Goal: Task Accomplishment & Management: Complete application form

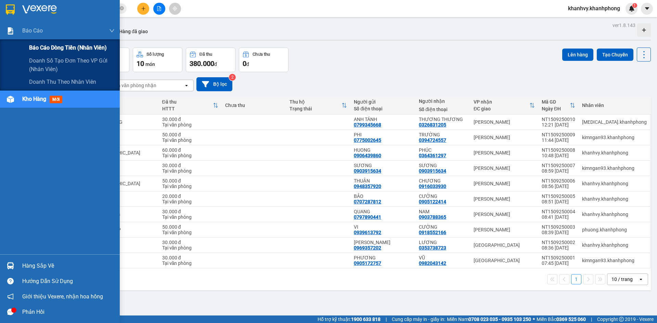
click at [40, 48] on span "Báo cáo dòng tiền (nhân viên)" at bounding box center [68, 47] width 78 height 9
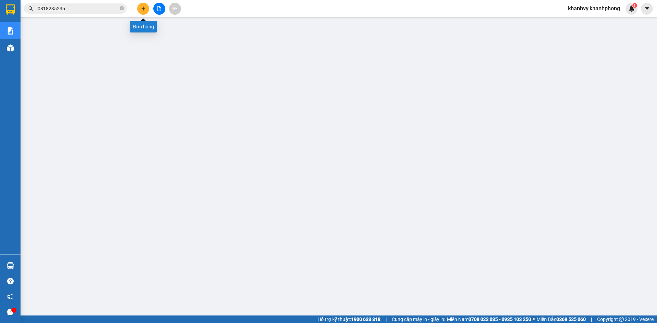
click at [144, 13] on button at bounding box center [143, 9] width 12 height 12
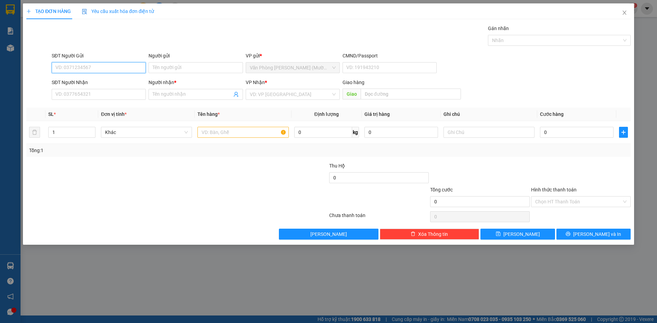
click at [81, 67] on input "SĐT Người Gửi" at bounding box center [99, 67] width 94 height 11
click at [66, 68] on input "09817679" at bounding box center [99, 67] width 94 height 11
type input "0981737679"
click at [104, 79] on div "0981737679 - TÂN" at bounding box center [99, 82] width 86 height 8
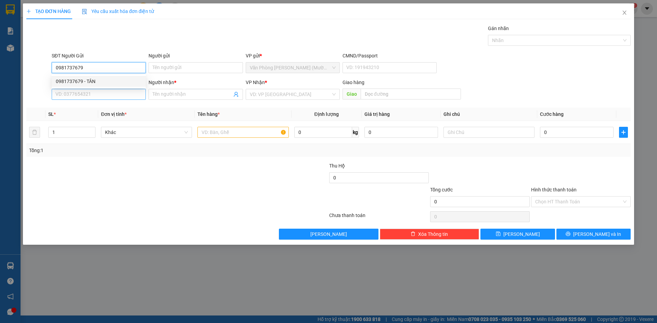
type input "TÂN"
type input "0981737679"
click at [105, 99] on input "SĐT Người Nhận" at bounding box center [99, 94] width 94 height 11
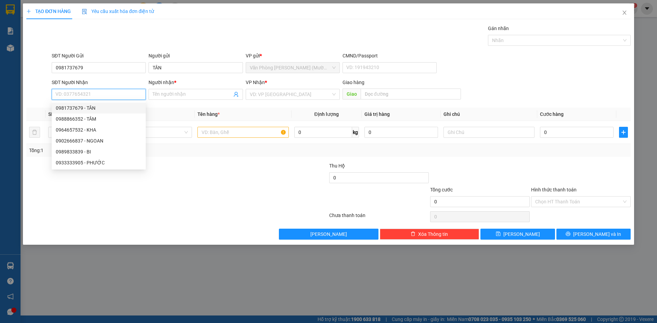
type input "0"
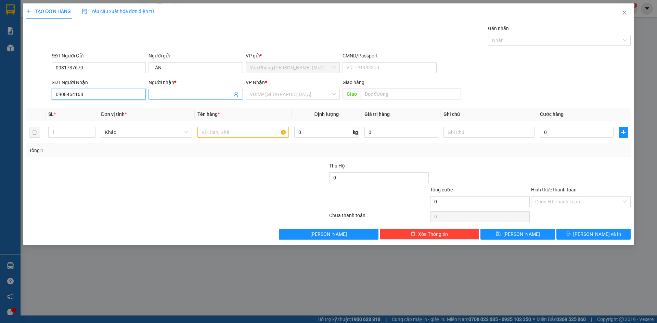
type input "0908464168"
click at [190, 99] on span at bounding box center [196, 94] width 94 height 11
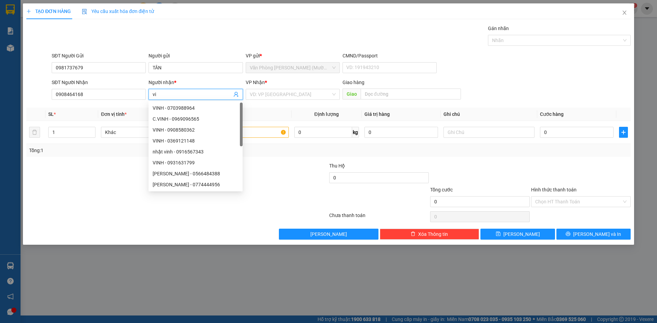
type input "v"
type input "VINH"
click at [292, 95] on input "search" at bounding box center [290, 94] width 81 height 10
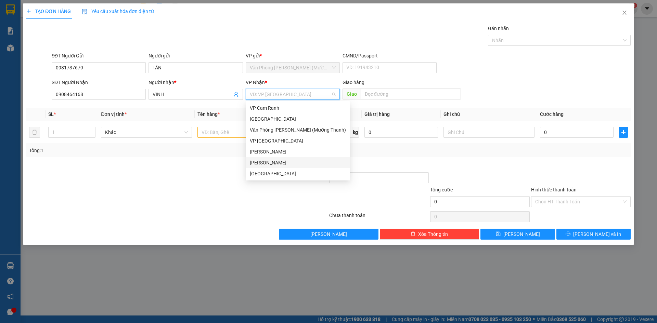
click at [280, 163] on div "[PERSON_NAME]" at bounding box center [298, 163] width 96 height 8
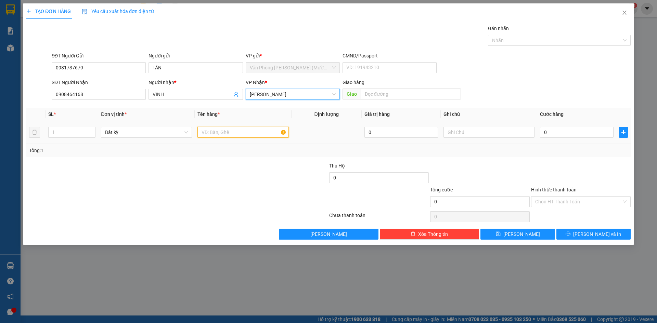
click at [208, 132] on input "text" at bounding box center [242, 132] width 91 height 11
type input "SIM"
drag, startPoint x: 566, startPoint y: 129, endPoint x: 516, endPoint y: 129, distance: 49.6
click at [565, 129] on input "0" at bounding box center [577, 132] width 74 height 11
type input "2"
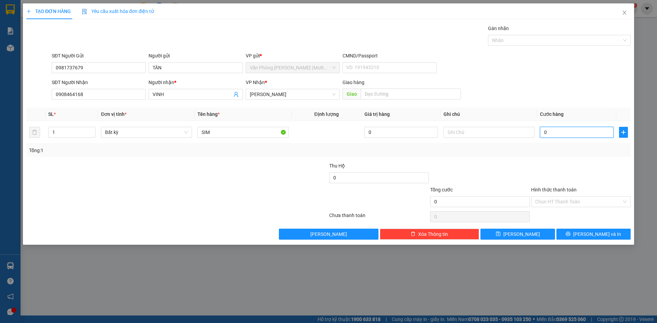
type input "2"
type input "20"
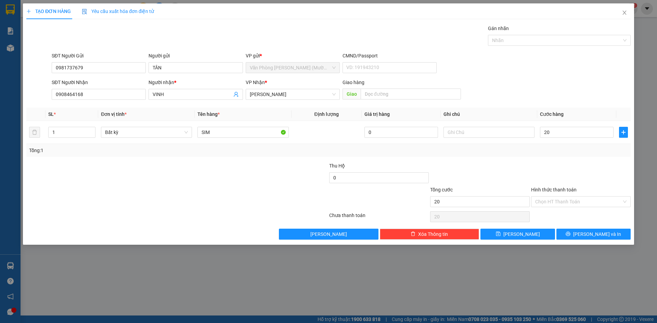
type input "20.000"
click at [502, 188] on div "Tổng cước" at bounding box center [480, 191] width 100 height 10
click at [570, 204] on input "Hình thức thanh toán" at bounding box center [578, 202] width 87 height 10
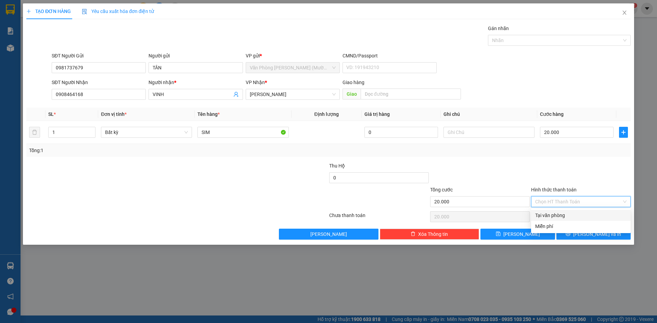
click at [564, 216] on div "Tại văn phòng" at bounding box center [580, 216] width 91 height 8
type input "0"
drag, startPoint x: 491, startPoint y: 177, endPoint x: 561, endPoint y: 228, distance: 86.2
click at [495, 179] on div at bounding box center [479, 174] width 101 height 24
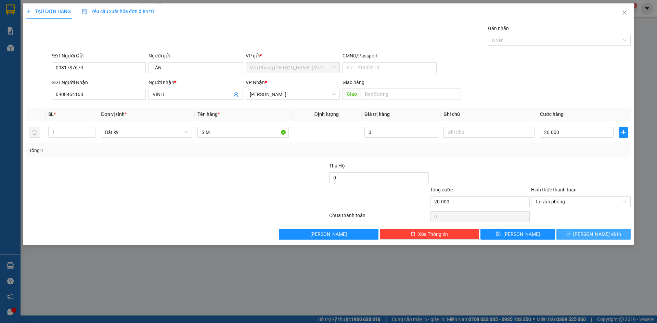
click at [578, 233] on button "[PERSON_NAME] và In" at bounding box center [593, 234] width 74 height 11
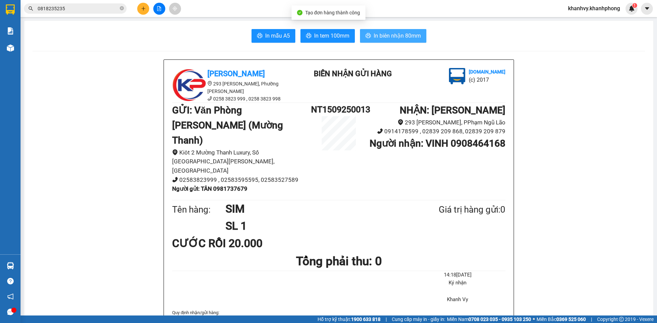
click at [383, 29] on button "In biên nhận 80mm" at bounding box center [393, 36] width 66 height 14
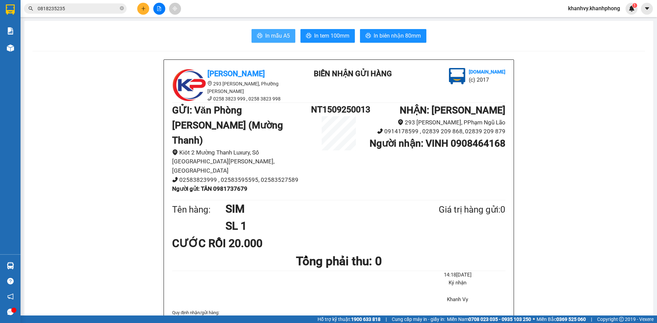
drag, startPoint x: 284, startPoint y: 41, endPoint x: 268, endPoint y: 53, distance: 20.3
click at [284, 42] on button "In mẫu A5" at bounding box center [274, 36] width 44 height 14
click at [140, 8] on button at bounding box center [143, 9] width 12 height 12
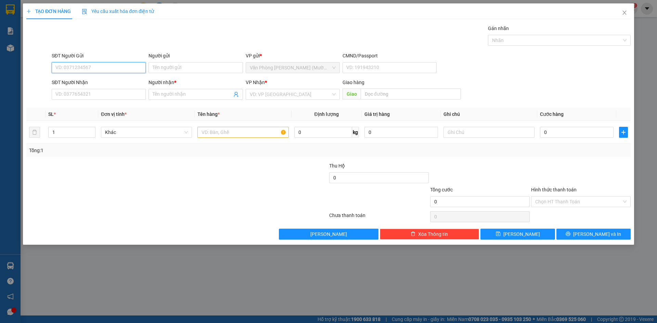
click at [110, 69] on input "SĐT Người Gửi" at bounding box center [99, 67] width 94 height 11
type input "0365553328"
click at [111, 84] on div "0365553328 - VŨ" at bounding box center [99, 82] width 86 height 8
type input "VŨ"
type input "0365553328"
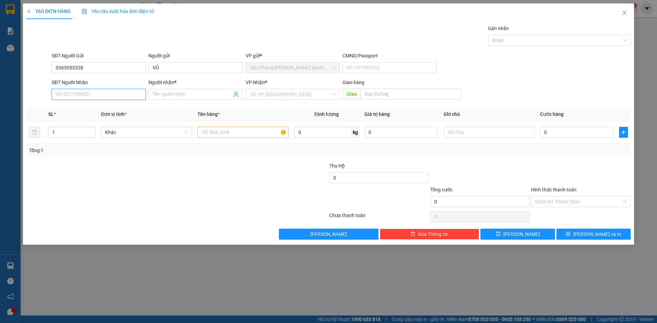
click at [108, 99] on input "SĐT Người Nhận" at bounding box center [99, 94] width 94 height 11
click at [105, 121] on div "0913620202 - [GEOGRAPHIC_DATA]" at bounding box center [99, 119] width 86 height 8
type input "0913620202"
type input "ANH KỲ"
click at [235, 134] on input "text" at bounding box center [242, 132] width 91 height 11
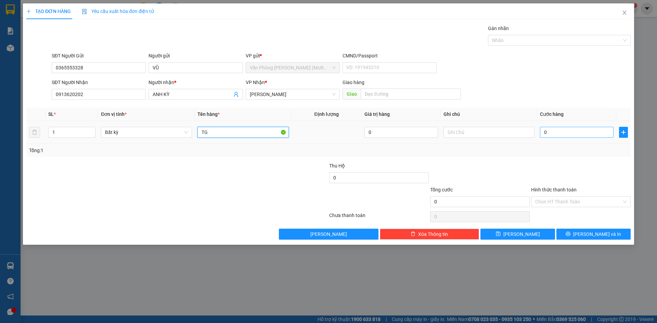
type input "TG"
drag, startPoint x: 584, startPoint y: 132, endPoint x: 588, endPoint y: 143, distance: 11.3
click at [584, 132] on input "0" at bounding box center [577, 132] width 74 height 11
type input "3"
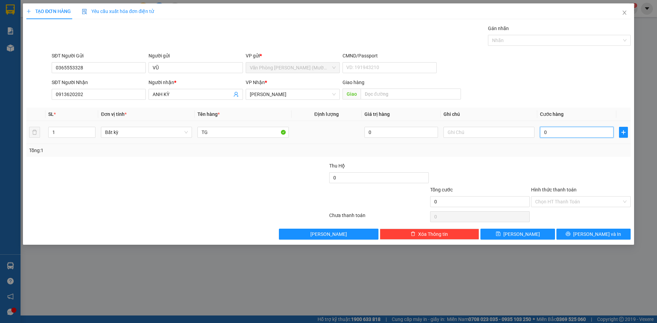
type input "3"
type input "30"
type input "30.000"
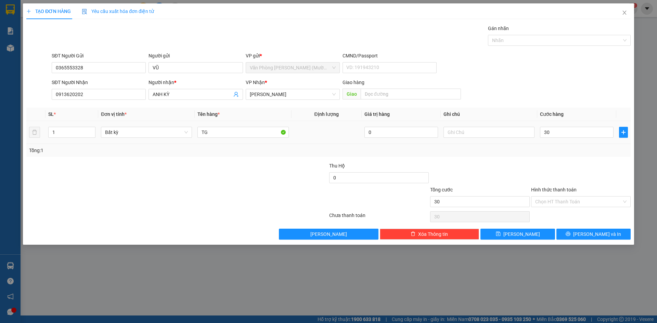
type input "30.000"
click at [563, 180] on div at bounding box center [580, 174] width 101 height 24
click at [568, 201] on input "Hình thức thanh toán" at bounding box center [578, 202] width 87 height 10
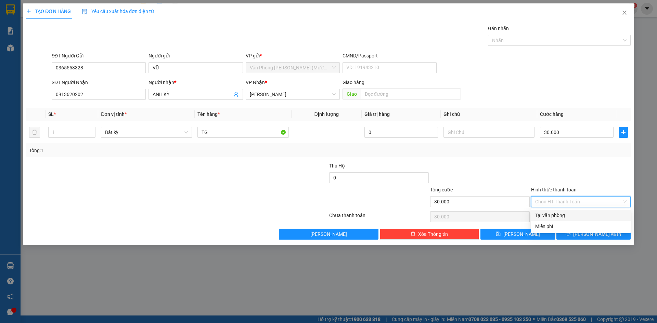
click at [564, 217] on div "Tại văn phòng" at bounding box center [580, 216] width 91 height 8
type input "0"
click at [574, 231] on button "[PERSON_NAME] và In" at bounding box center [593, 234] width 74 height 11
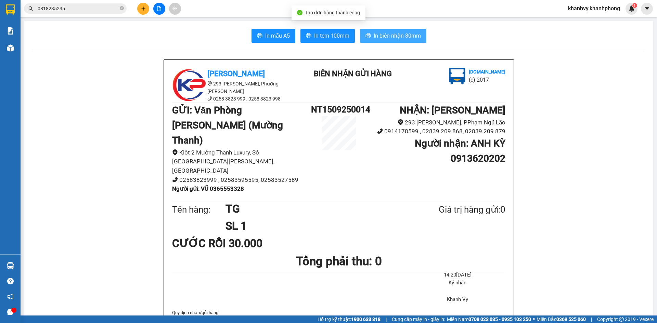
click at [387, 35] on span "In biên nhận 80mm" at bounding box center [397, 35] width 47 height 9
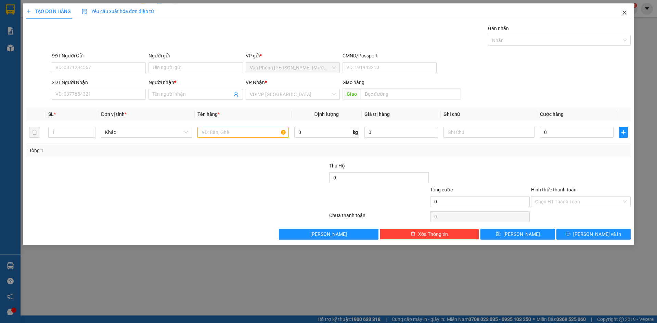
click at [628, 11] on span "Close" at bounding box center [624, 12] width 19 height 19
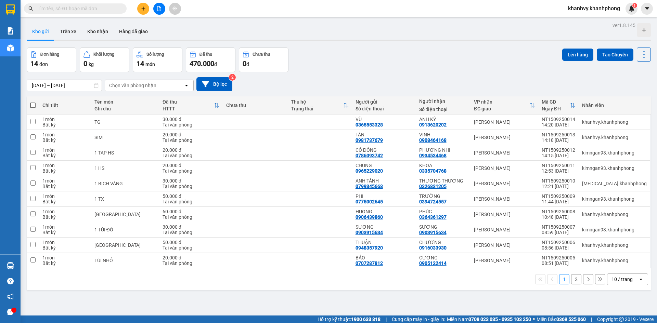
click at [598, 5] on span "khanhvy.khanhphong" at bounding box center [594, 8] width 63 height 9
click at [586, 23] on span "Đăng xuất" at bounding box center [596, 21] width 49 height 8
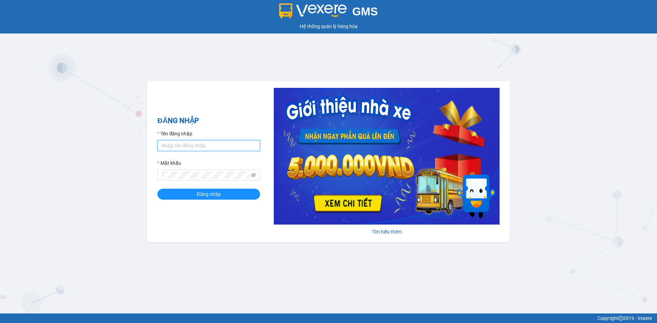
click at [190, 150] on input "Tên đăng nhập" at bounding box center [208, 145] width 103 height 11
type input "van01.khanhphong"
click at [206, 170] on span at bounding box center [208, 175] width 103 height 11
click at [176, 191] on button "Đăng nhập" at bounding box center [208, 194] width 103 height 11
